Goal: Find contact information: Find contact information

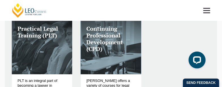
scroll to position [156, 0]
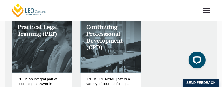
click at [160, 39] on div "Practical Legal Training (PLT) PLT is an integral part of becoming a lawyer in …" at bounding box center [111, 70] width 207 height 105
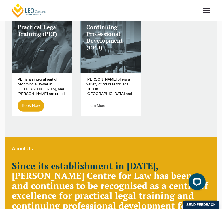
click at [153, 87] on div "Practical Legal Training (PLT) PLT is an integral part of becoming a lawyer in …" at bounding box center [111, 70] width 207 height 105
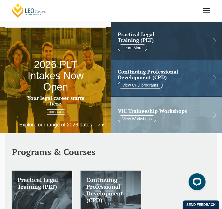
scroll to position [0, 0]
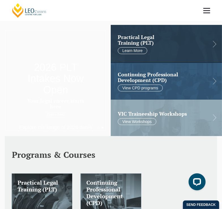
scroll to position [663, 0]
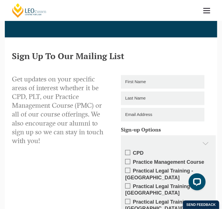
click at [204, 11] on span at bounding box center [206, 10] width 7 height 1
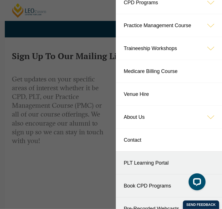
scroll to position [66, 0]
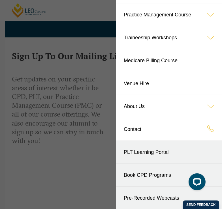
click at [136, 129] on link "Contact" at bounding box center [169, 129] width 106 height 23
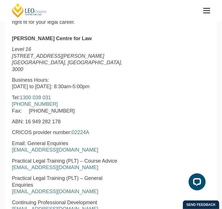
scroll to position [169, 0]
